Goal: Check status: Check status

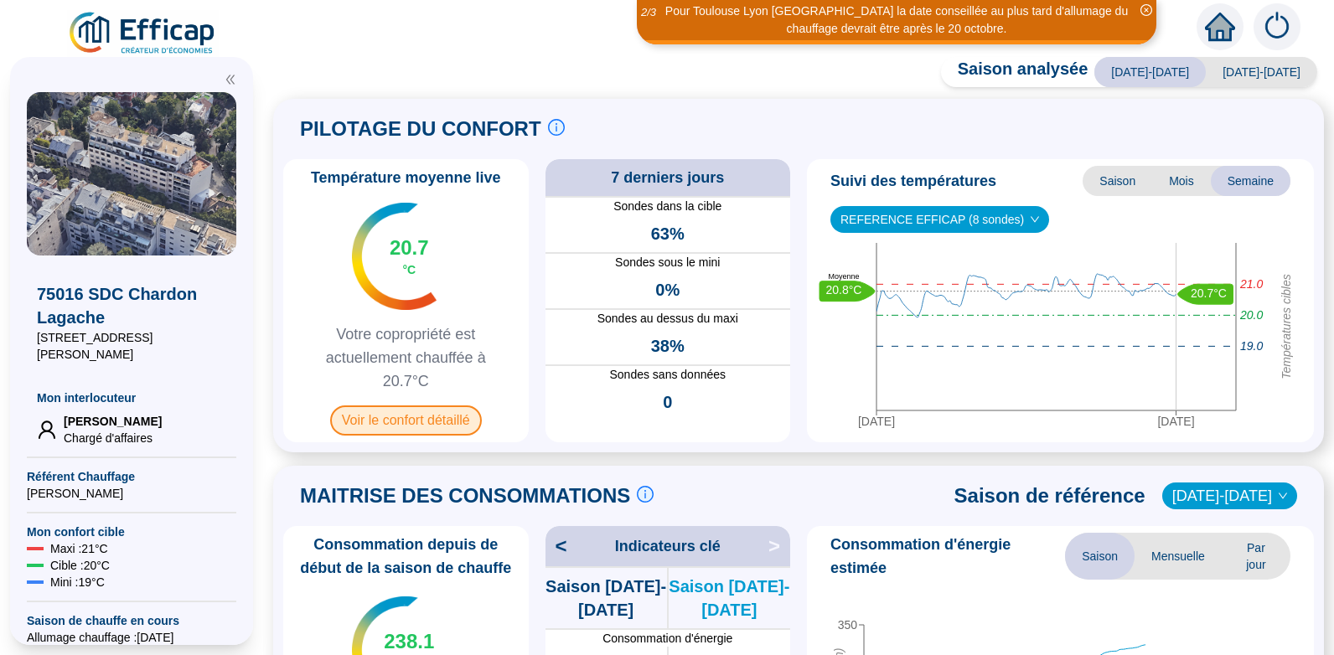
click at [418, 427] on span "Voir le confort détaillé" at bounding box center [406, 421] width 152 height 30
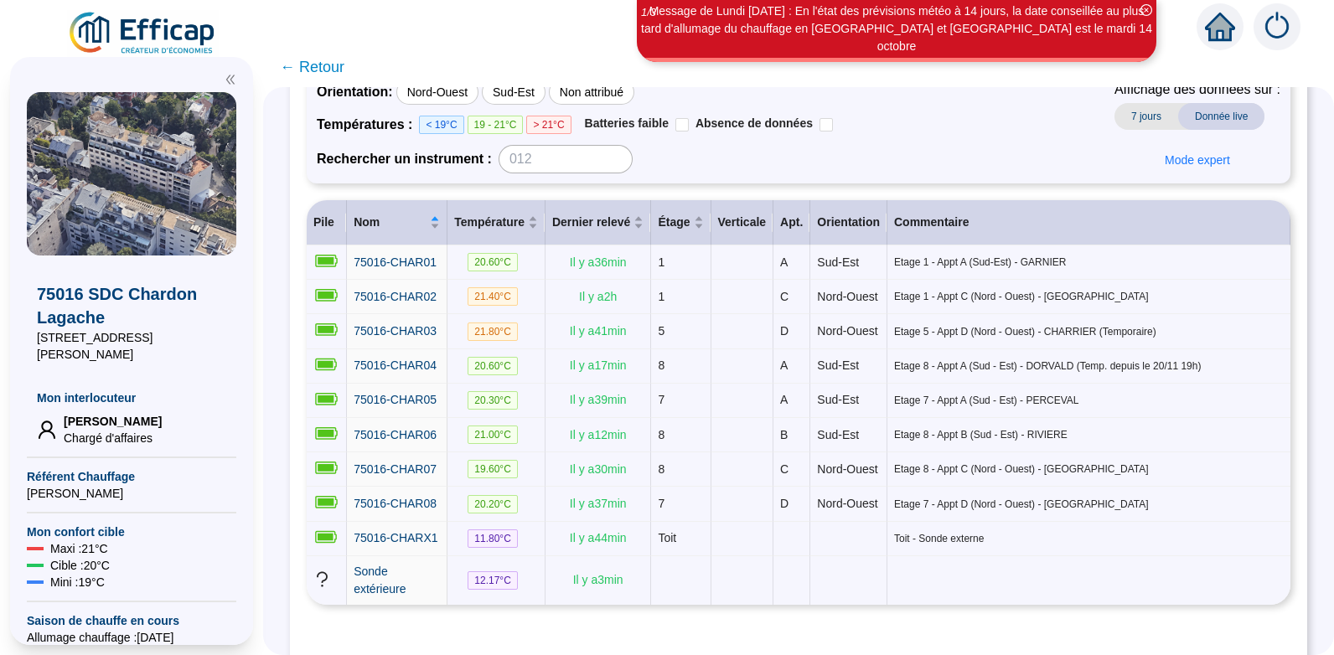
scroll to position [142, 0]
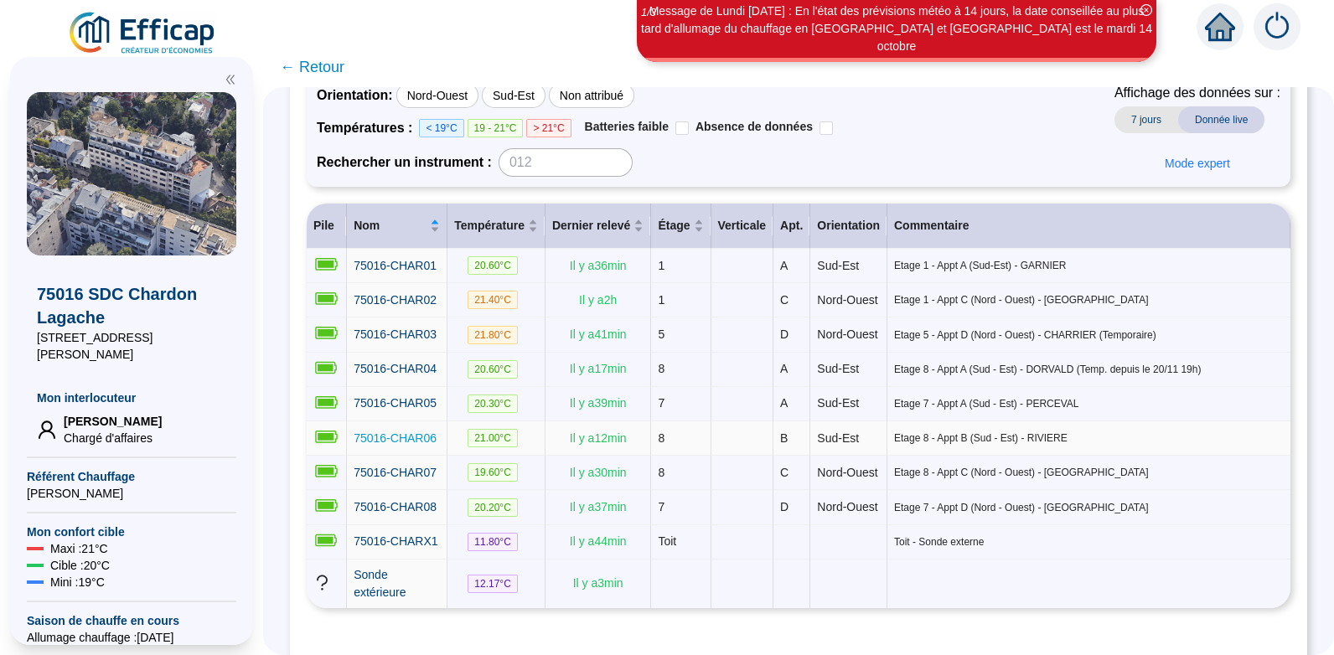
click at [419, 445] on span "75016-CHAR06" at bounding box center [395, 438] width 83 height 13
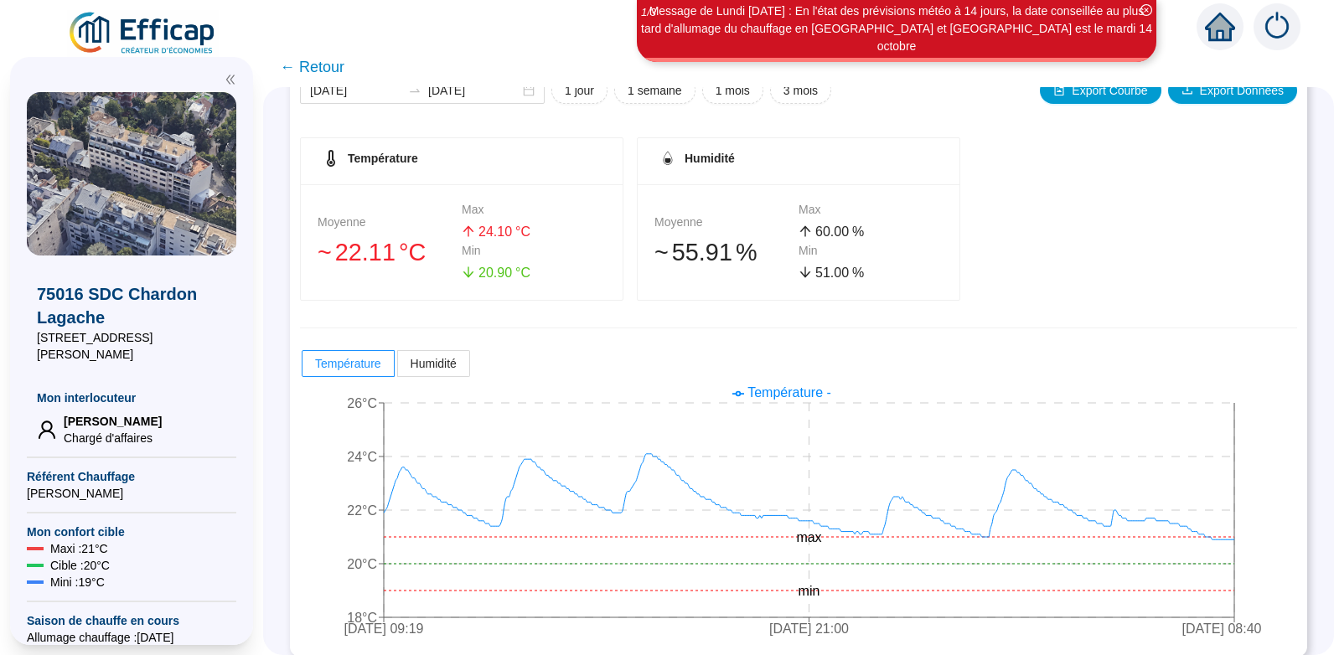
scroll to position [240, 0]
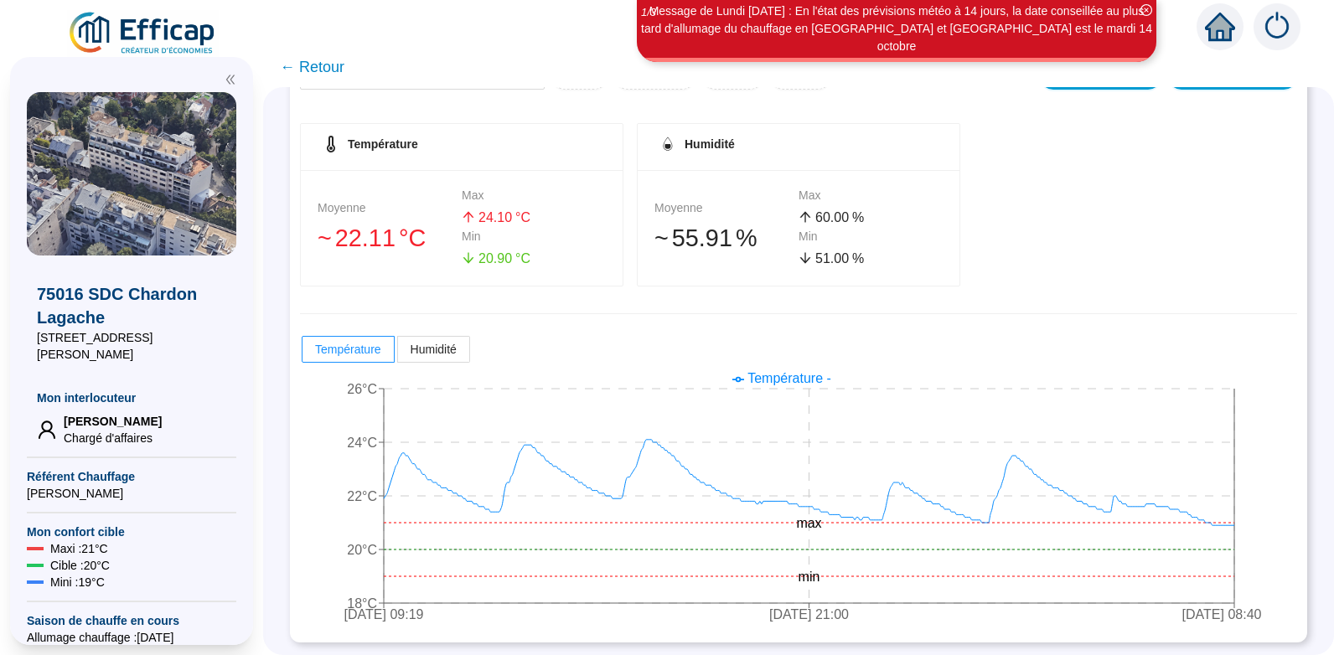
click at [333, 65] on span "← Retour" at bounding box center [312, 66] width 65 height 23
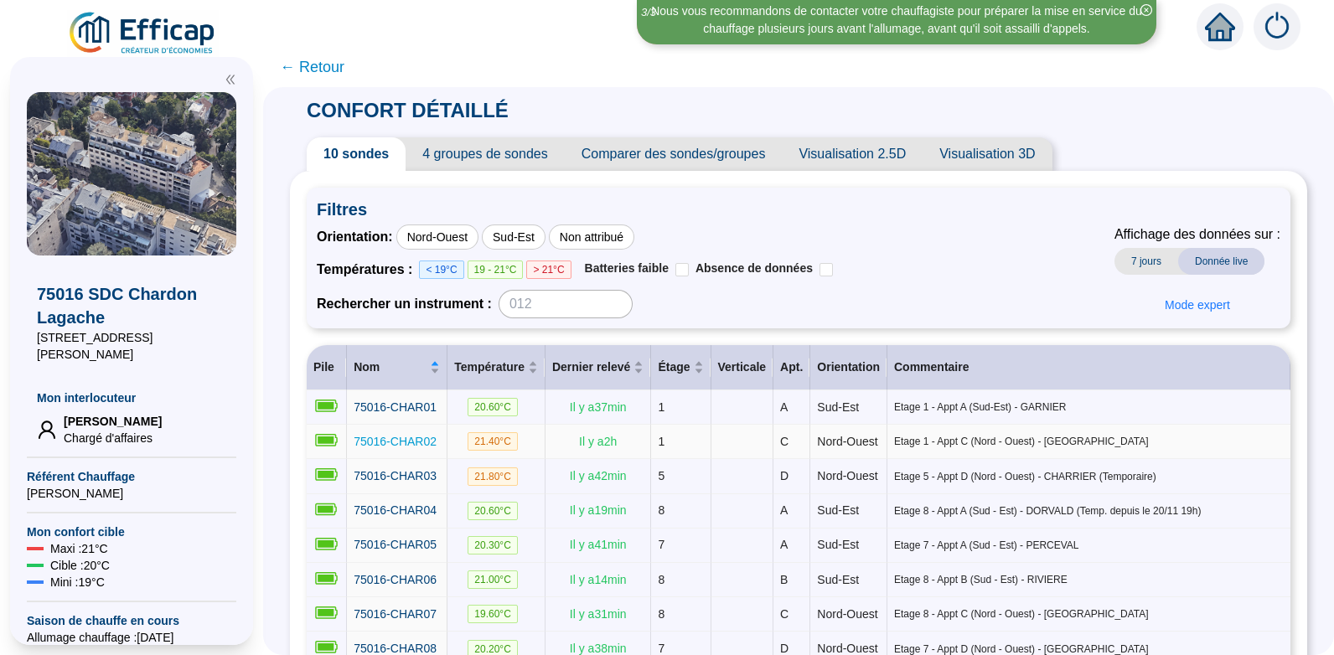
click at [401, 448] on span "75016-CHAR02" at bounding box center [395, 441] width 83 height 13
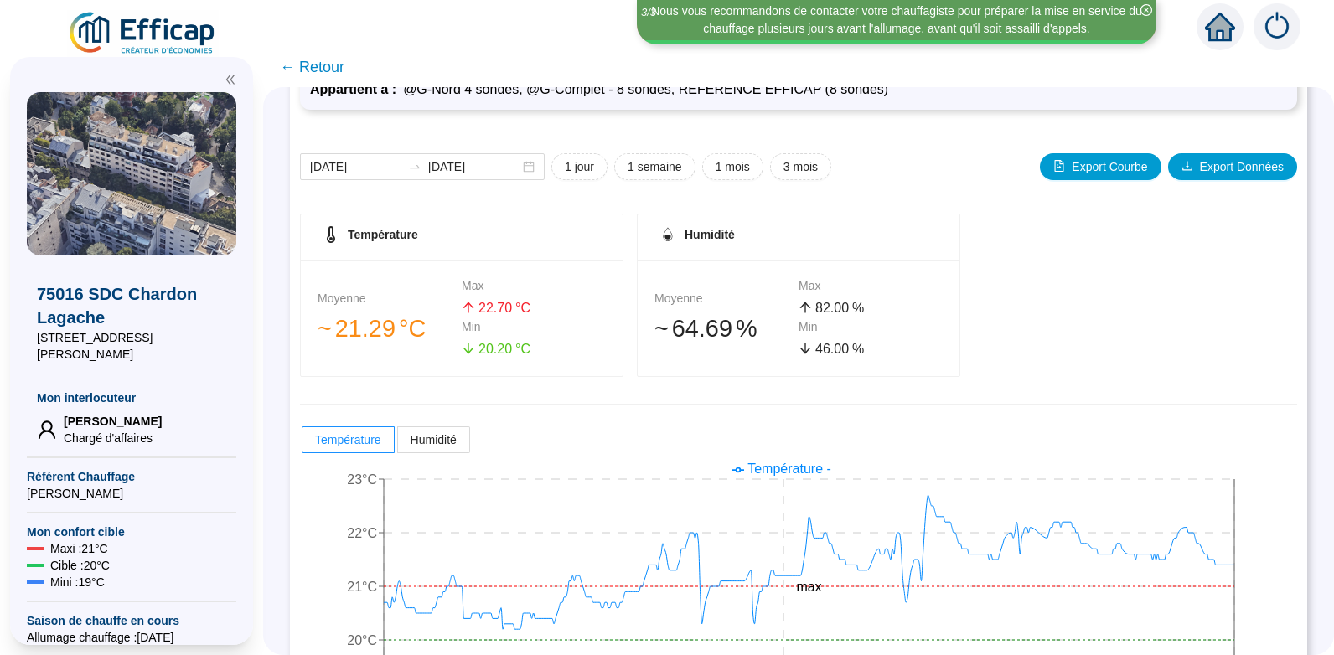
scroll to position [240, 0]
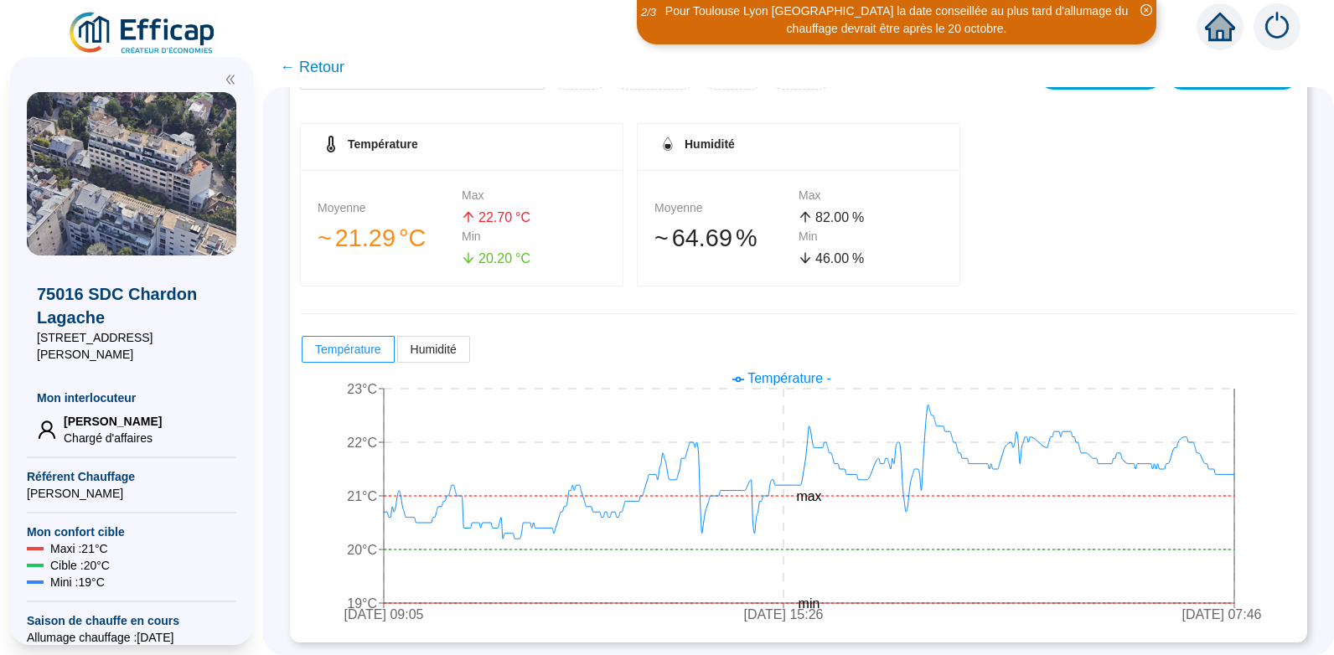
click at [323, 65] on span "← Retour" at bounding box center [312, 66] width 65 height 23
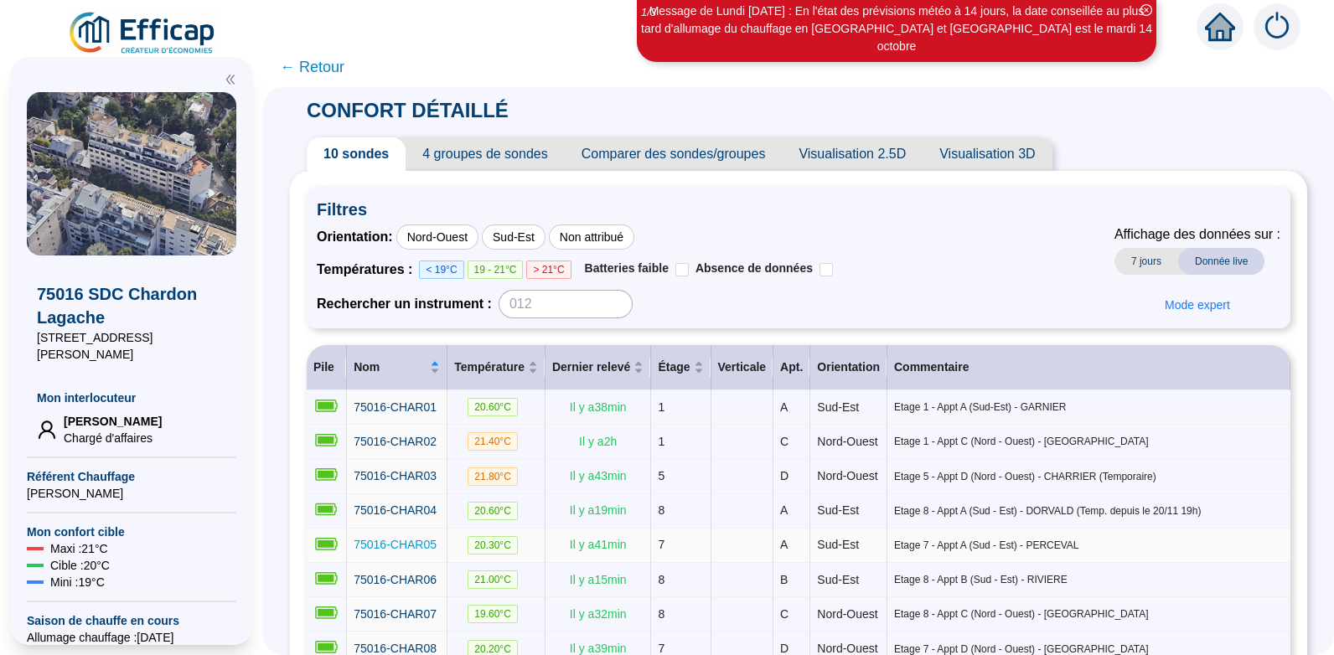
click at [406, 551] on span "75016-CHAR05" at bounding box center [395, 544] width 83 height 13
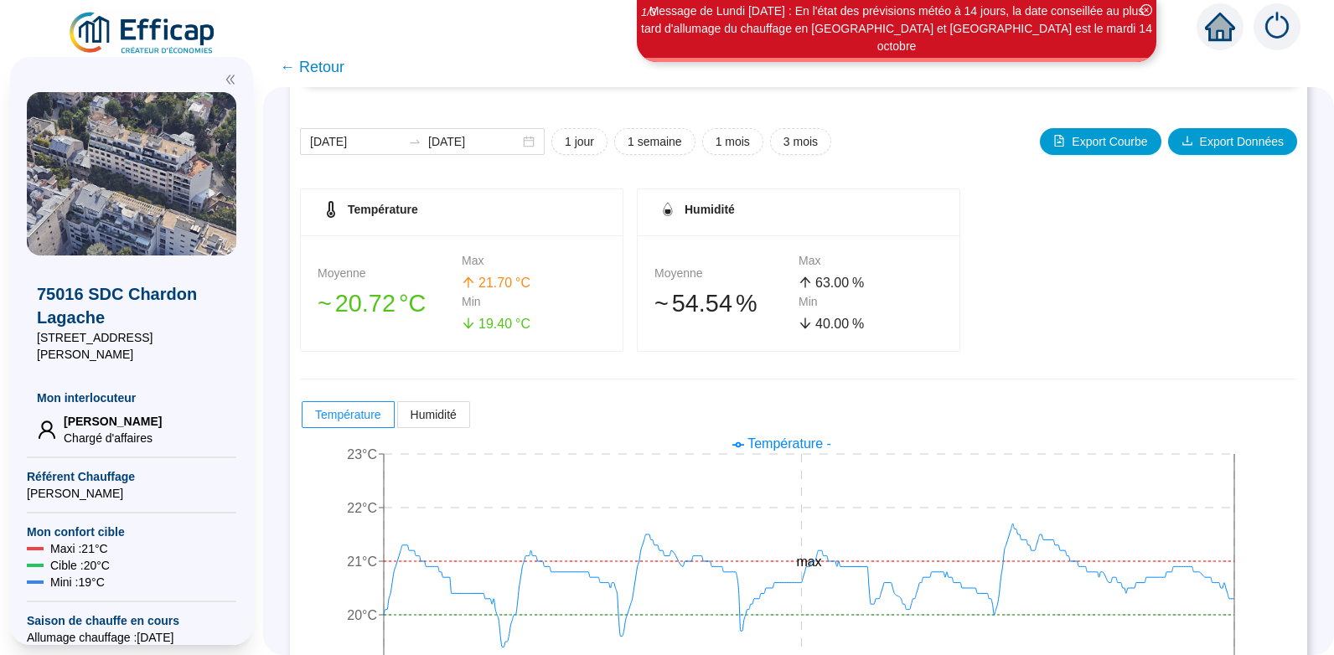
scroll to position [184, 0]
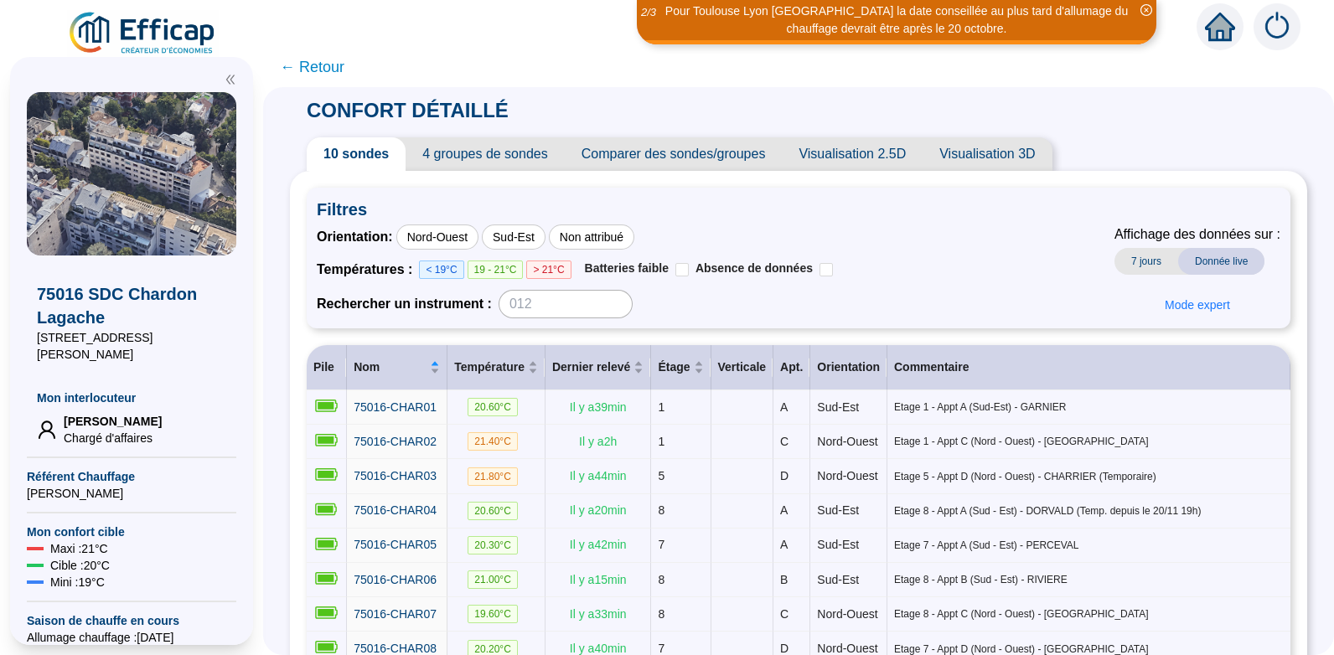
click at [328, 62] on span "← Retour" at bounding box center [312, 66] width 65 height 23
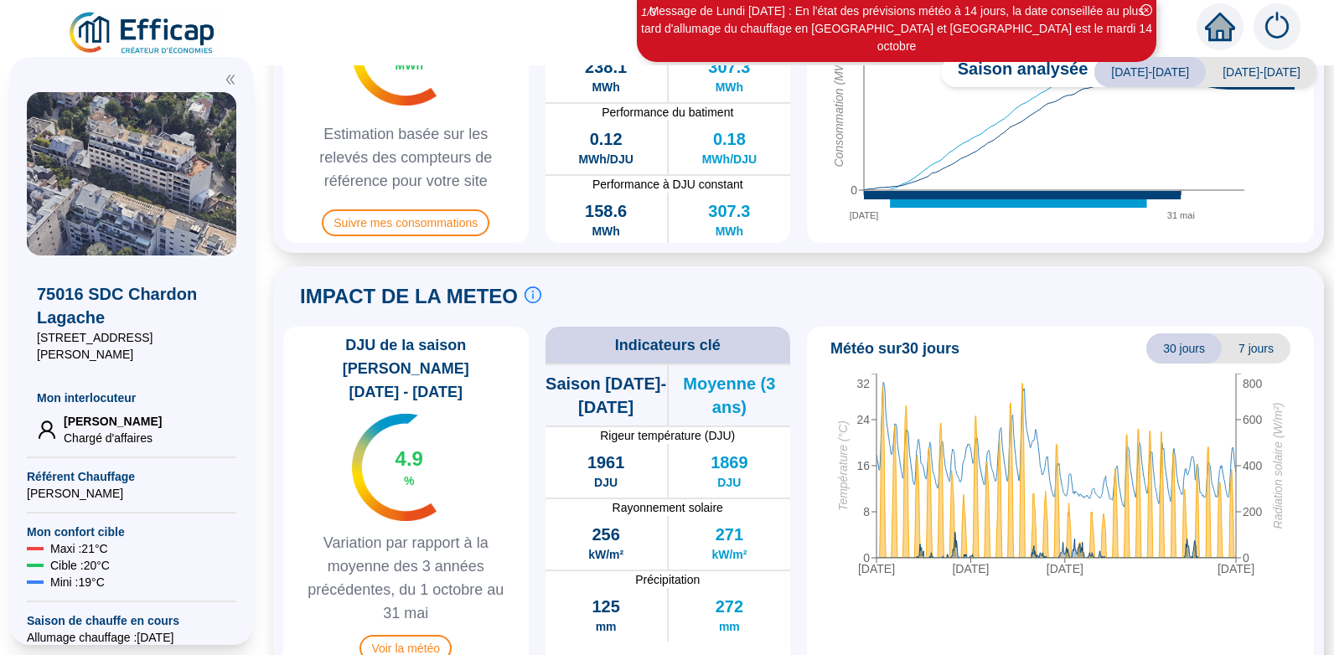
scroll to position [613, 0]
